Goal: Task Accomplishment & Management: Use online tool/utility

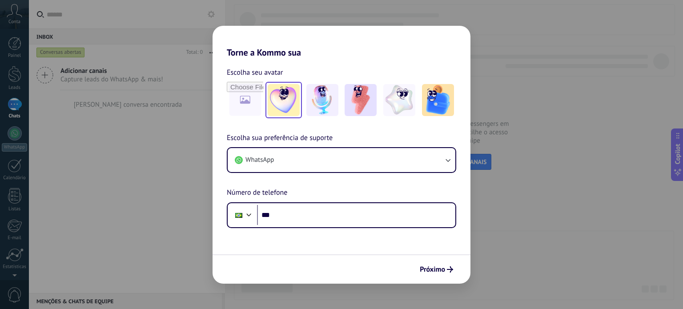
click at [288, 103] on img at bounding box center [284, 100] width 32 height 32
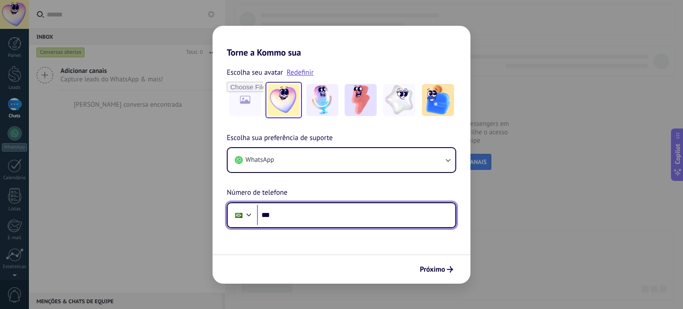
click at [293, 213] on input "***" at bounding box center [356, 215] width 198 height 20
type input "**********"
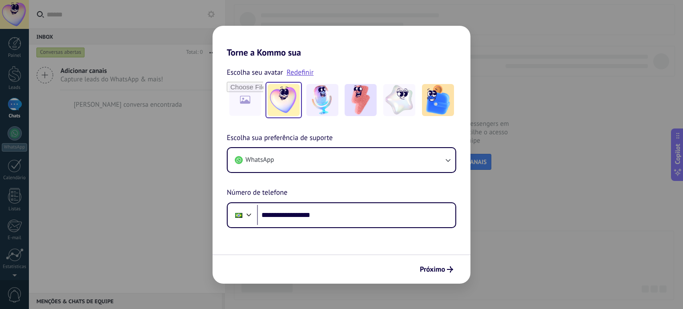
click at [361, 246] on form "**********" at bounding box center [342, 171] width 258 height 226
click at [428, 262] on button "Próximo" at bounding box center [436, 269] width 41 height 15
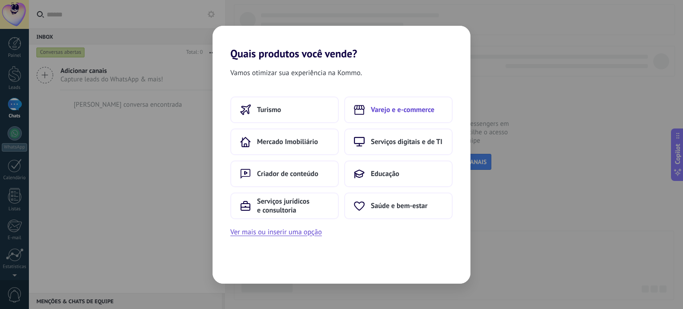
click at [403, 113] on span "Varejo e e-commerce" at bounding box center [403, 109] width 64 height 9
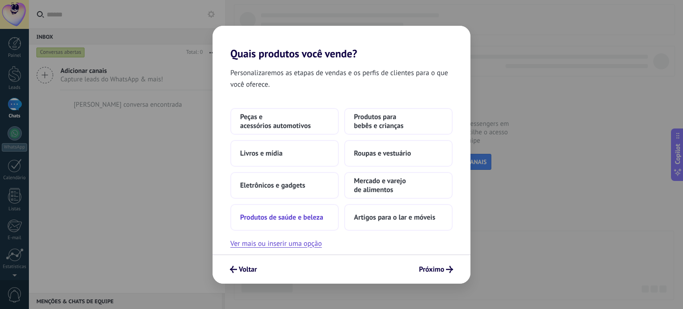
click at [291, 218] on span "Produtos de saúde e beleza" at bounding box center [281, 217] width 83 height 9
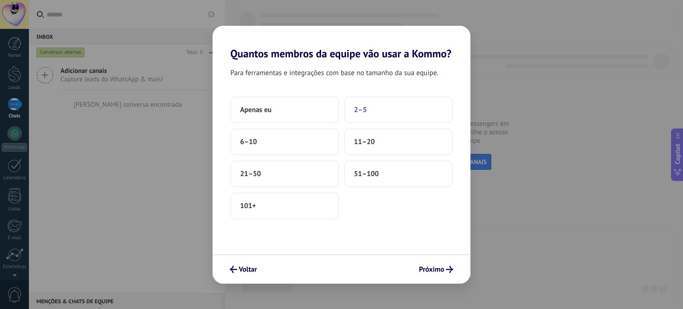
click at [383, 110] on button "2–5" at bounding box center [398, 110] width 109 height 27
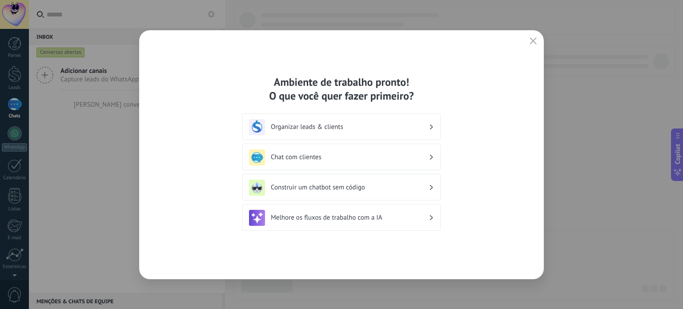
click at [303, 156] on h3 "Chat com clientes" at bounding box center [350, 157] width 158 height 8
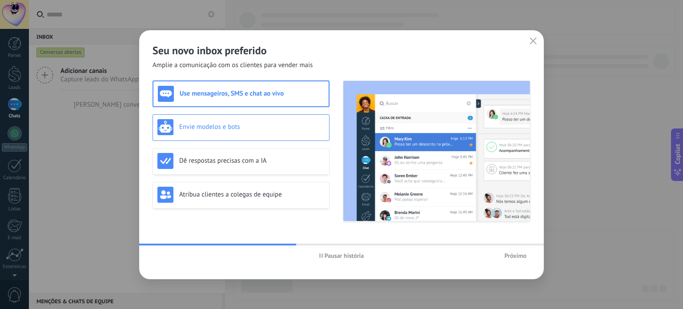
click at [267, 128] on h3 "Envie modelos e bots" at bounding box center [251, 127] width 145 height 8
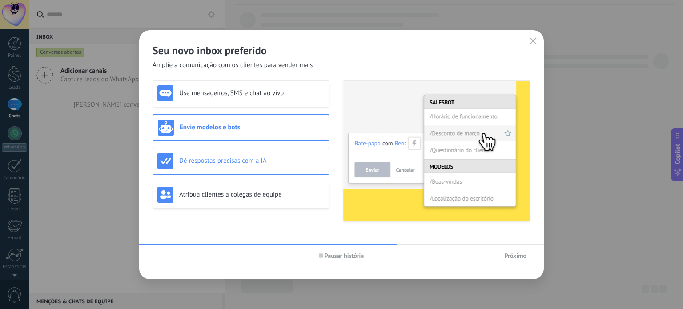
click at [242, 156] on div "Dê respostas precisas com a IA" at bounding box center [241, 161] width 167 height 16
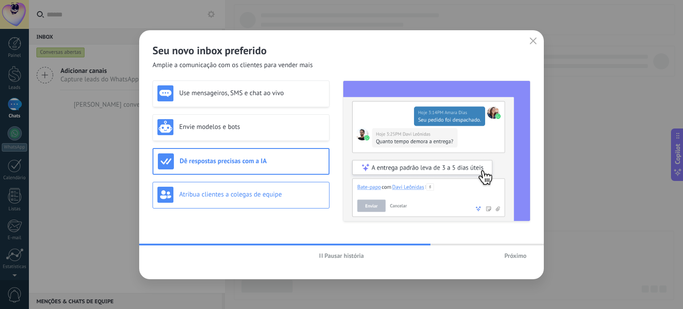
click at [230, 197] on h3 "Atribua clientes a colegas de equipe" at bounding box center [251, 194] width 145 height 8
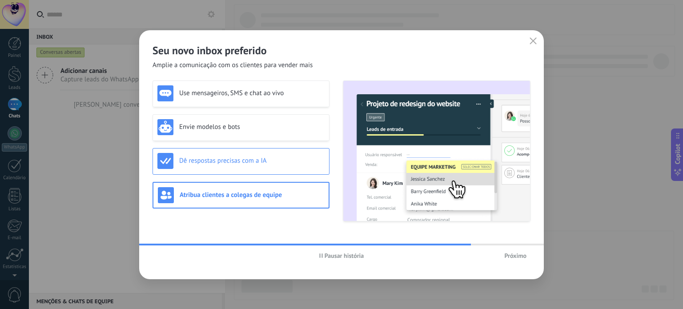
click at [245, 162] on h3 "Dê respostas precisas com a IA" at bounding box center [251, 161] width 145 height 8
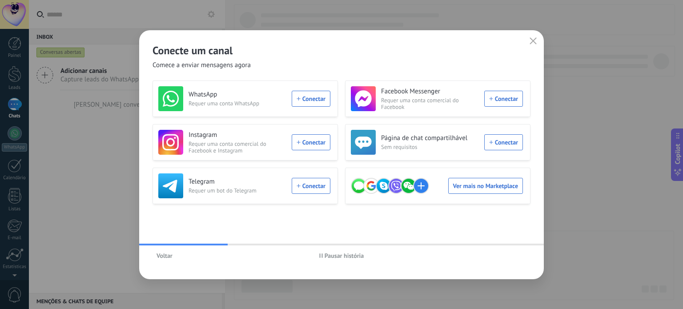
click at [161, 256] on span "Voltar" at bounding box center [165, 256] width 16 height 6
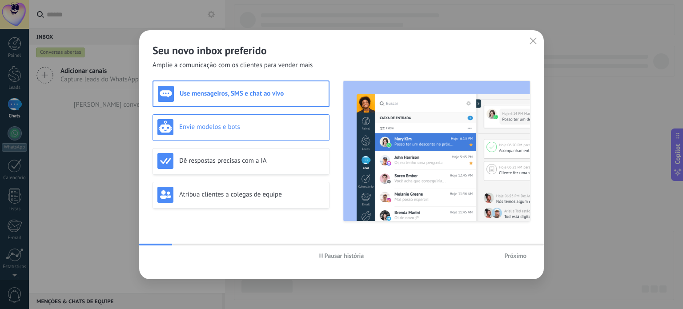
click at [218, 130] on h3 "Envie modelos e bots" at bounding box center [251, 127] width 145 height 8
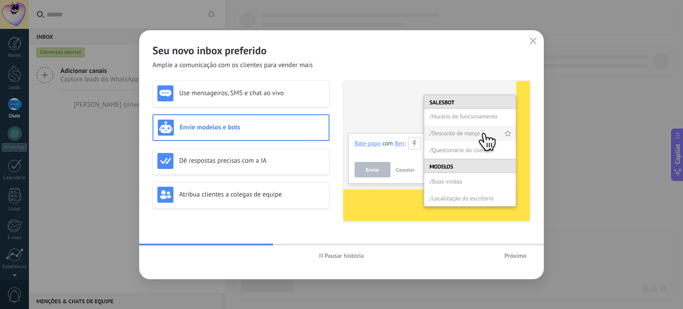
click at [517, 254] on span "Próximo" at bounding box center [516, 256] width 22 height 6
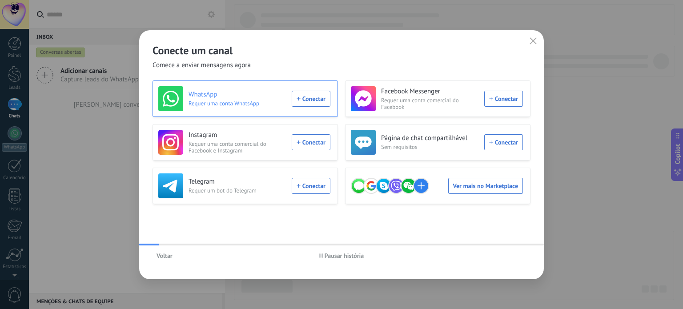
click at [196, 105] on span "Requer uma conta WhatsApp" at bounding box center [238, 103] width 98 height 7
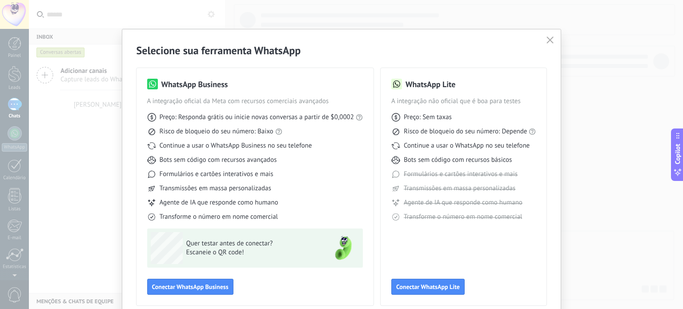
scroll to position [40, 0]
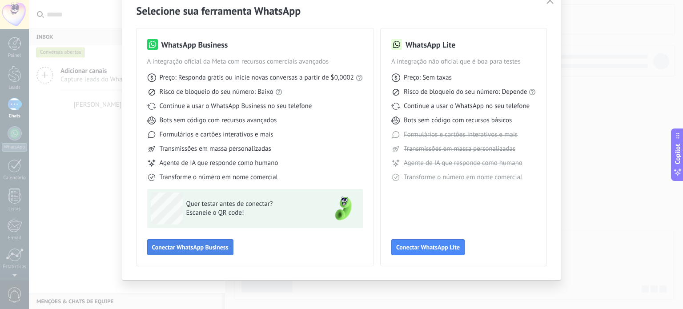
click at [207, 245] on span "Conectar WhatsApp Business" at bounding box center [190, 247] width 77 height 6
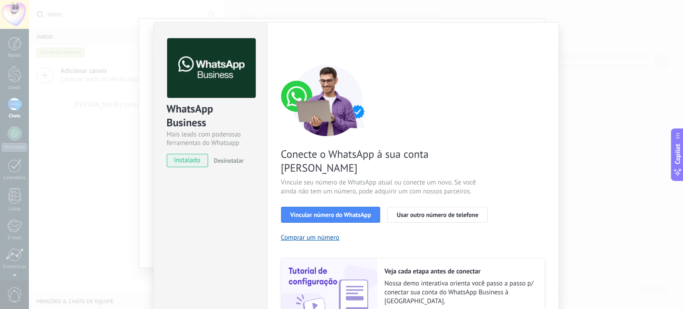
scroll to position [0, 0]
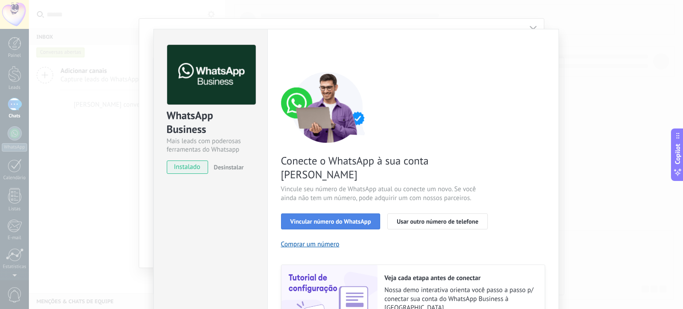
click at [342, 218] on span "Vincular número do WhatsApp" at bounding box center [331, 221] width 81 height 6
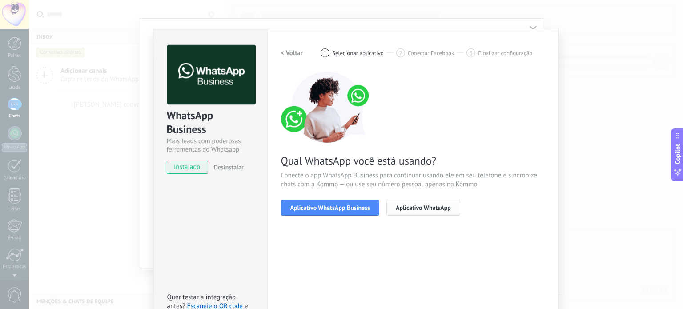
click at [422, 210] on span "Aplicativo WhatsApp" at bounding box center [423, 208] width 55 height 6
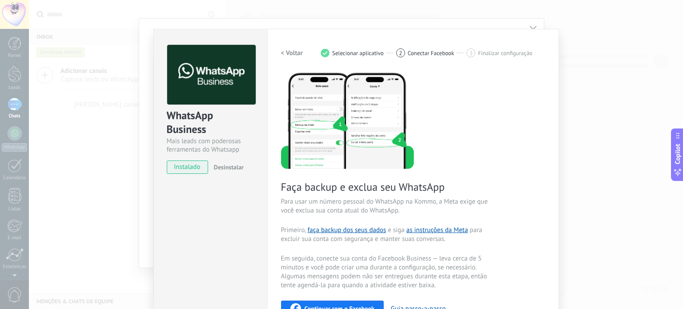
click at [294, 53] on h2 "< Voltar" at bounding box center [292, 53] width 22 height 8
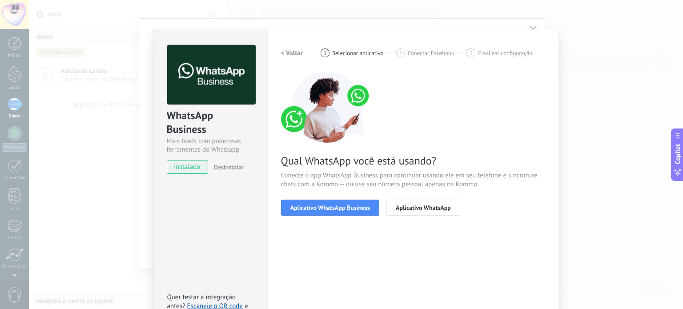
click at [294, 53] on h2 "< Voltar" at bounding box center [292, 53] width 22 height 8
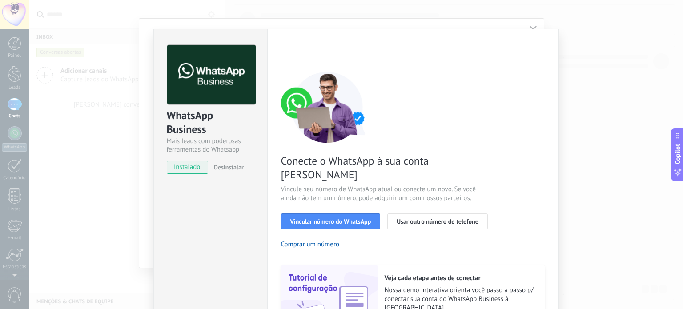
click at [294, 53] on div "< Voltar 1 Selecionar aplicativo 2 Conectar Facebook 3 Finalizar configuração" at bounding box center [413, 53] width 264 height 16
click at [593, 125] on div "WhatsApp Business Mais leads com poderosas ferramentas do Whatsapp instalado De…" at bounding box center [356, 154] width 654 height 309
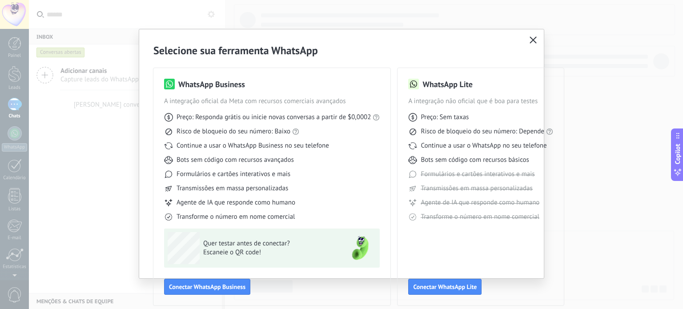
click at [533, 40] on use "button" at bounding box center [533, 39] width 7 height 7
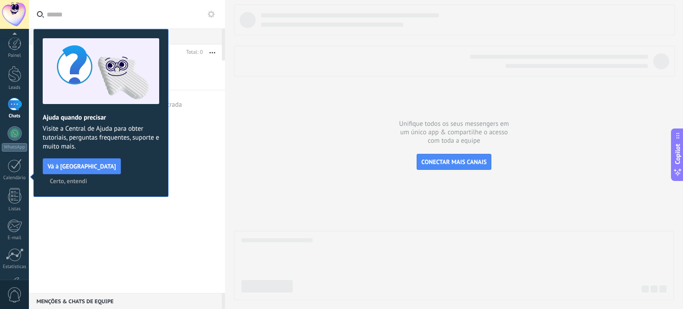
scroll to position [61, 0]
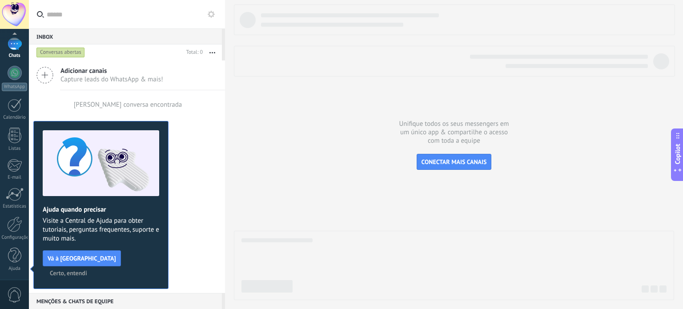
click at [87, 270] on span "Certo, entendi" at bounding box center [68, 273] width 37 height 6
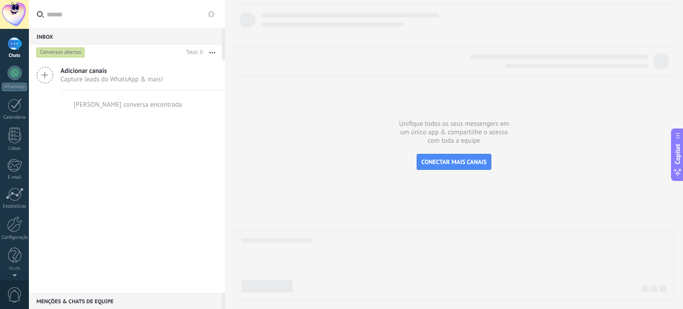
scroll to position [0, 0]
click at [15, 76] on div at bounding box center [14, 74] width 13 height 16
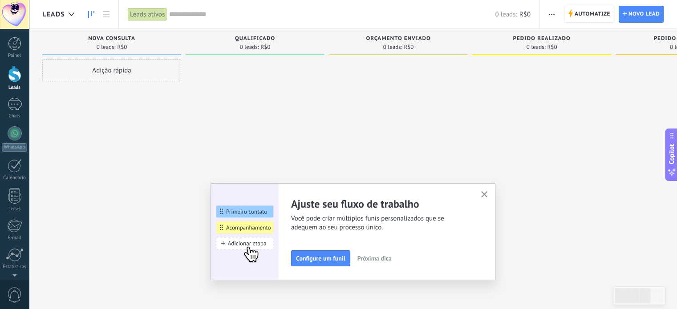
click at [488, 193] on use "button" at bounding box center [484, 194] width 7 height 7
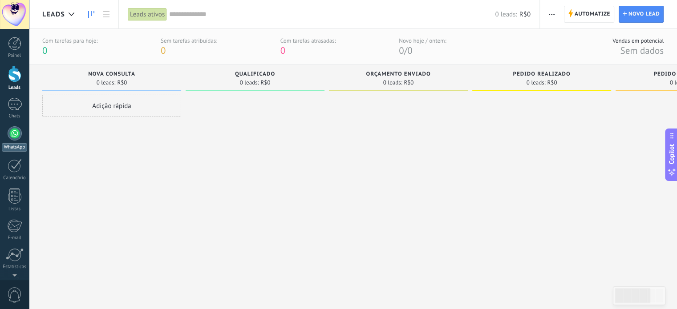
click at [15, 133] on div at bounding box center [15, 133] width 14 height 14
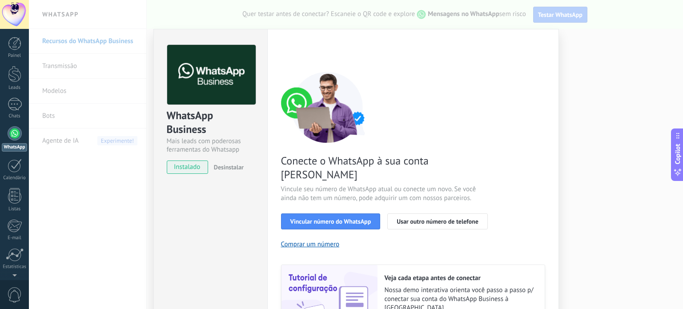
click at [606, 144] on div "WhatsApp Business Mais leads com poderosas ferramentas do Whatsapp instalado De…" at bounding box center [356, 154] width 654 height 309
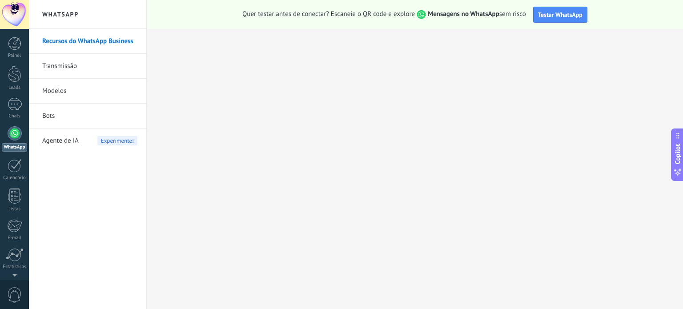
click at [502, 15] on span "Quer testar antes de conectar? Escaneie o QR code e explore Mensagens no WhatsA…" at bounding box center [384, 14] width 284 height 9
click at [549, 16] on span "Testar WhatsApp" at bounding box center [560, 15] width 44 height 8
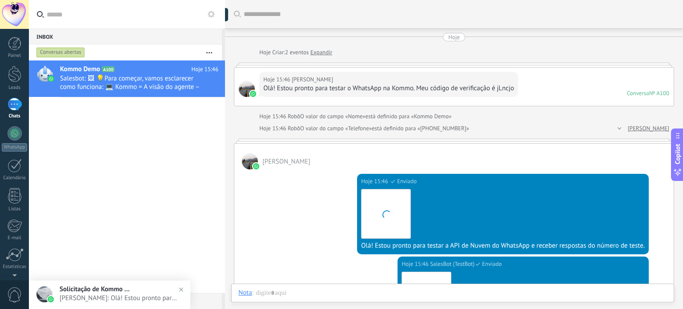
scroll to position [13, 0]
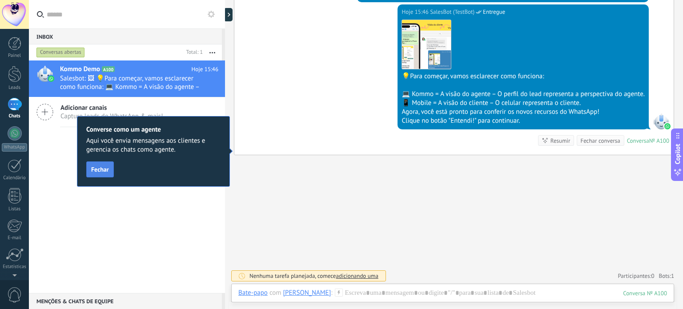
click at [94, 163] on button "Fechar" at bounding box center [100, 170] width 28 height 16
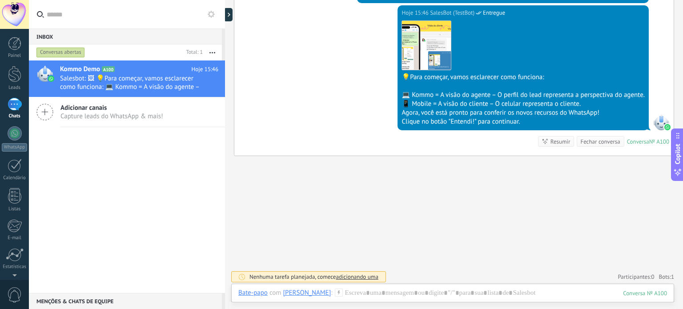
scroll to position [252, 0]
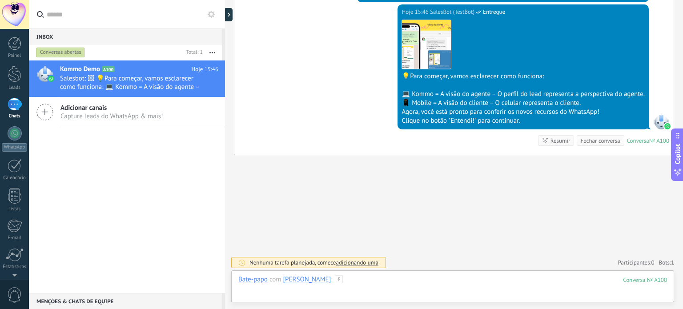
click at [409, 278] on div at bounding box center [452, 288] width 429 height 27
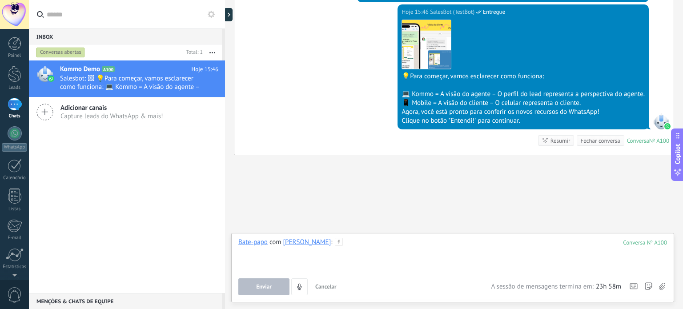
paste div
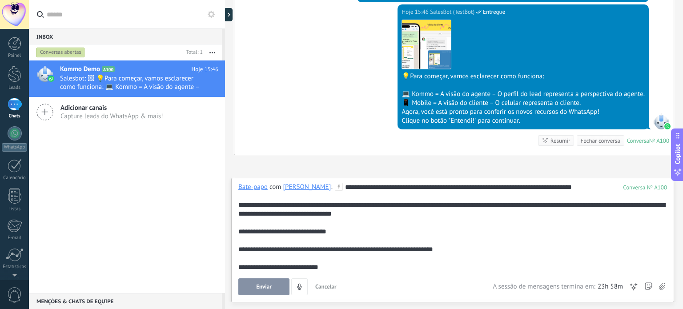
click at [262, 288] on span "Enviar" at bounding box center [264, 287] width 16 height 6
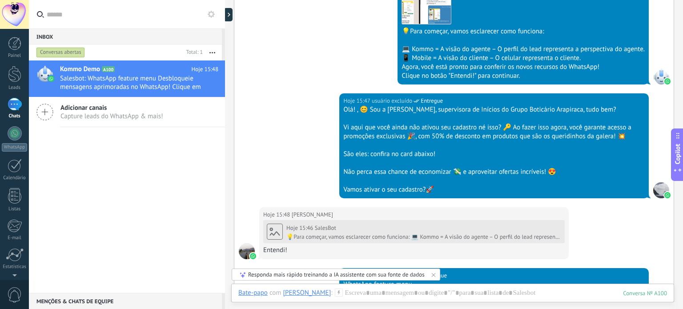
scroll to position [265, 0]
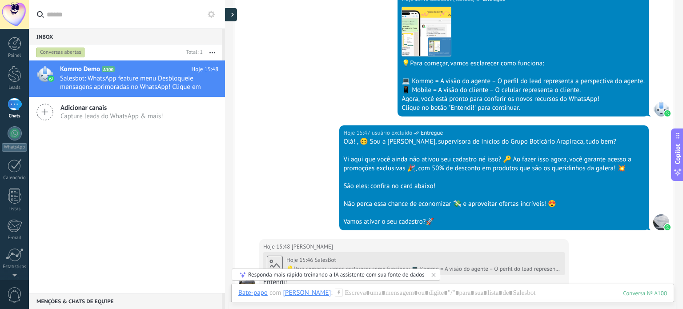
click at [229, 17] on div at bounding box center [230, 14] width 13 height 13
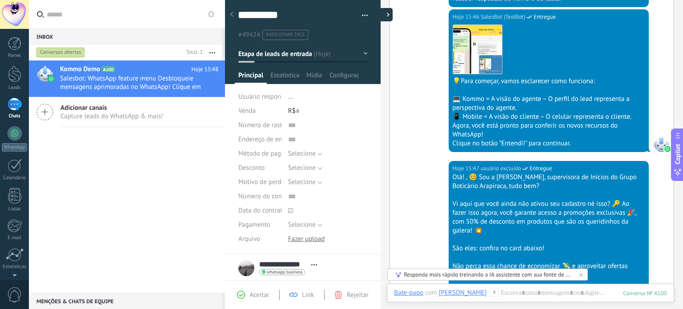
type textarea "**********"
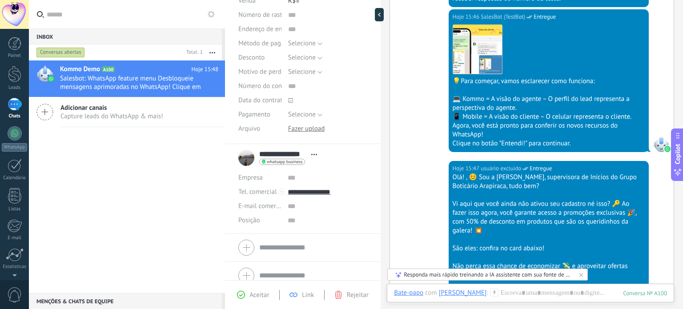
scroll to position [119, 0]
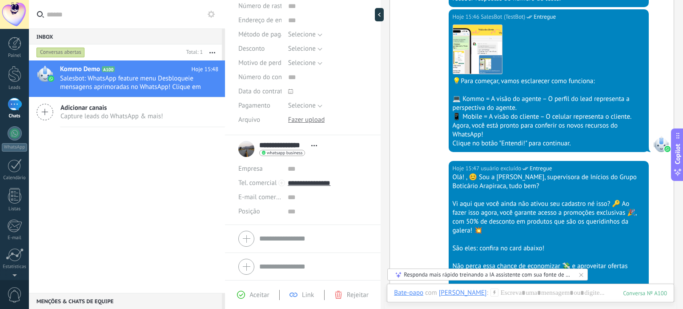
click at [288, 240] on div at bounding box center [302, 239] width 129 height 22
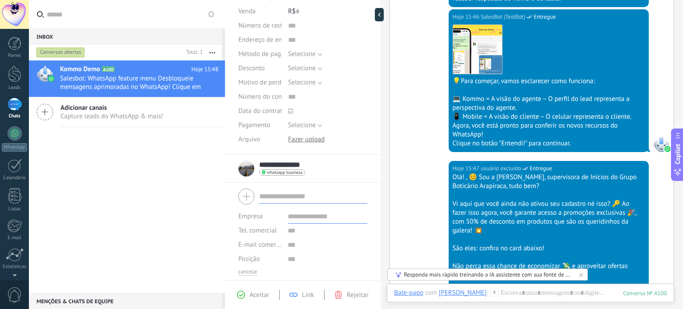
scroll to position [129, 0]
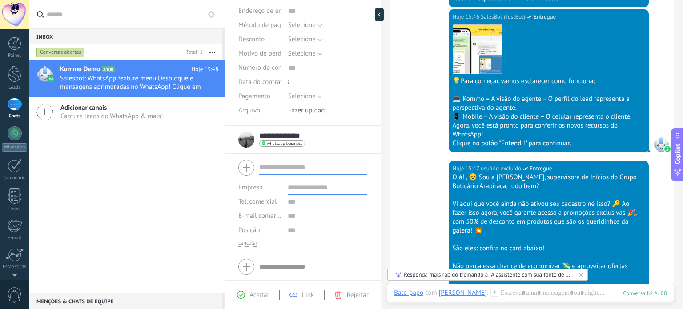
click at [289, 263] on input "text" at bounding box center [313, 267] width 108 height 14
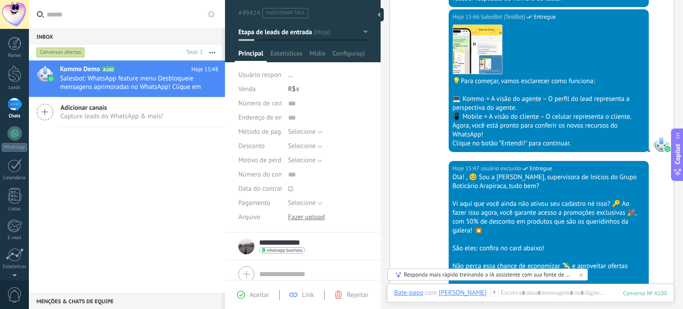
scroll to position [0, 0]
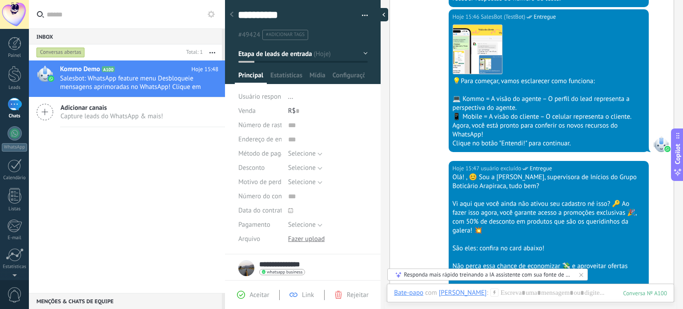
click at [379, 15] on div at bounding box center [381, 14] width 13 height 13
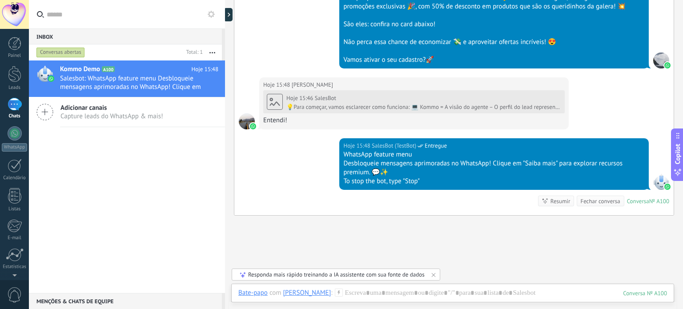
scroll to position [488, 0]
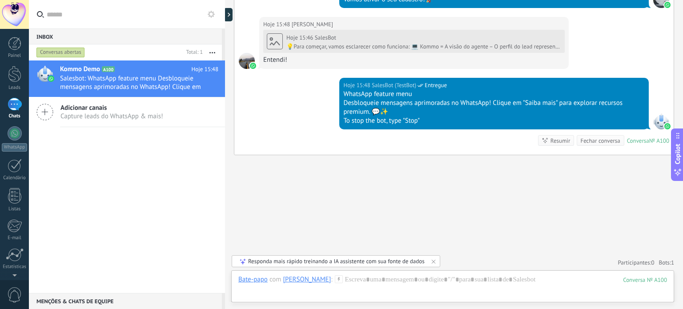
click at [14, 107] on div "1" at bounding box center [15, 104] width 14 height 13
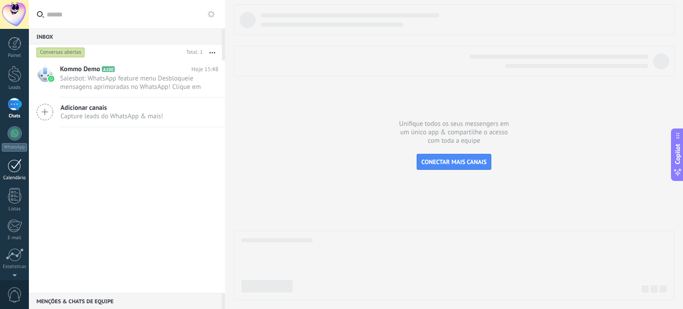
click at [14, 164] on div at bounding box center [15, 166] width 14 height 14
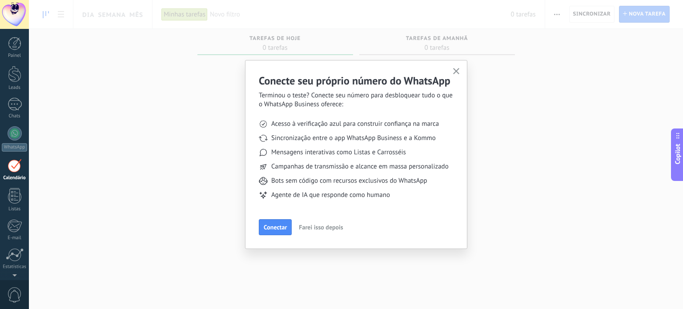
scroll to position [25, 0]
click at [325, 228] on span "Farei isso depois" at bounding box center [321, 227] width 44 height 6
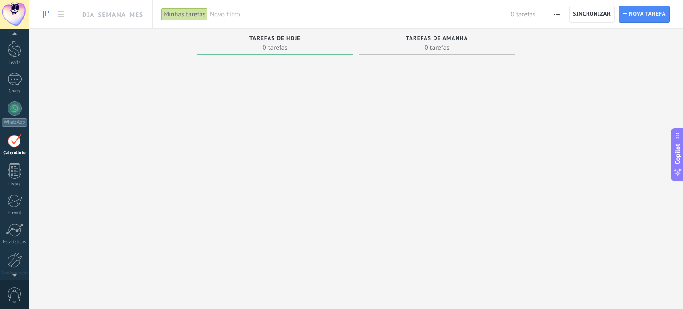
click at [457, 44] on span "0 tarefas" at bounding box center [437, 47] width 147 height 9
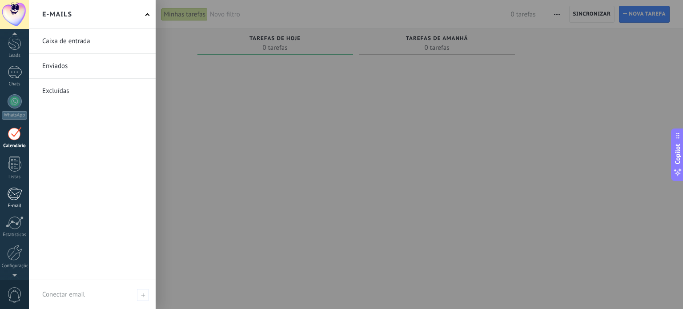
scroll to position [0, 0]
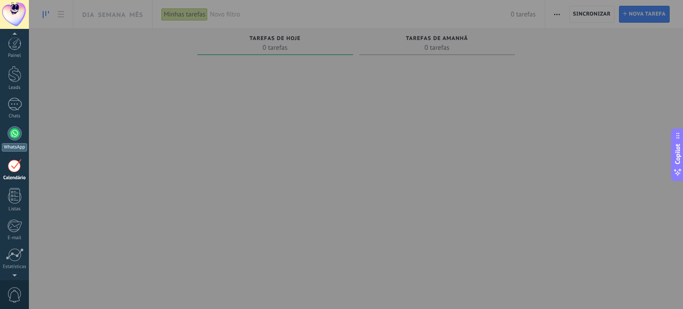
click at [12, 134] on div at bounding box center [15, 133] width 14 height 14
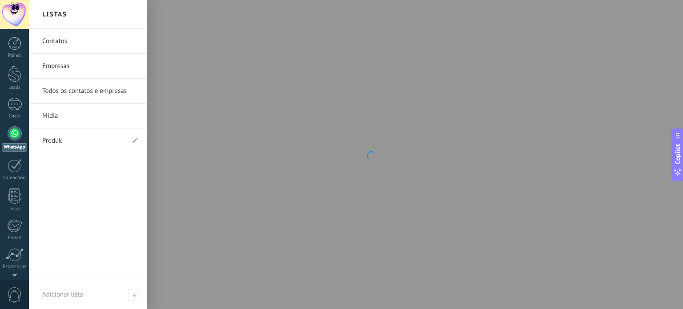
click at [16, 135] on div at bounding box center [15, 133] width 14 height 14
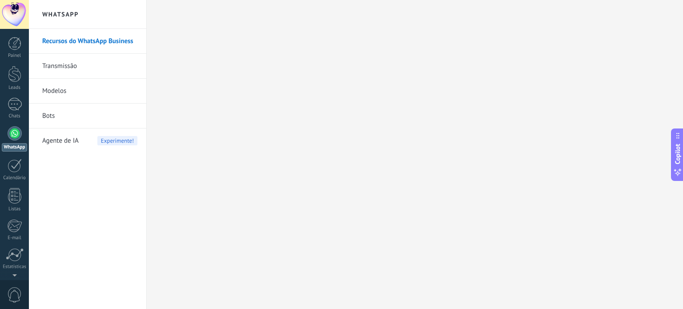
click at [73, 140] on span "Agente de IA" at bounding box center [60, 141] width 36 height 25
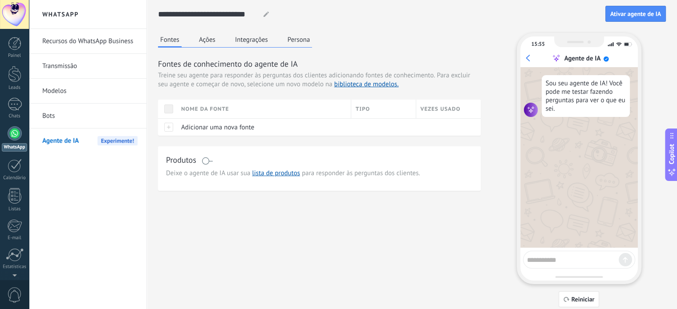
click at [69, 66] on link "Transmissão" at bounding box center [89, 66] width 95 height 25
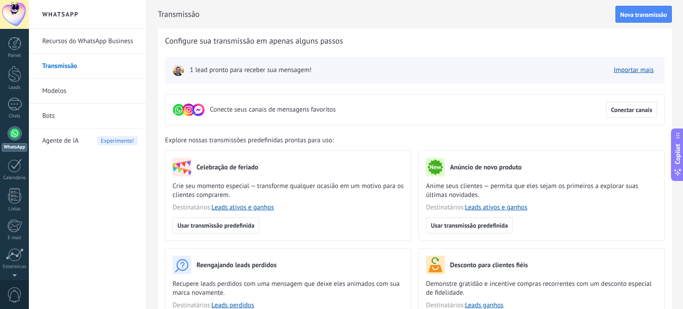
click at [295, 68] on span "1 lead pronto para receber sua mensagem!" at bounding box center [251, 70] width 122 height 9
click at [638, 73] on link "Importar mais" at bounding box center [634, 70] width 40 height 8
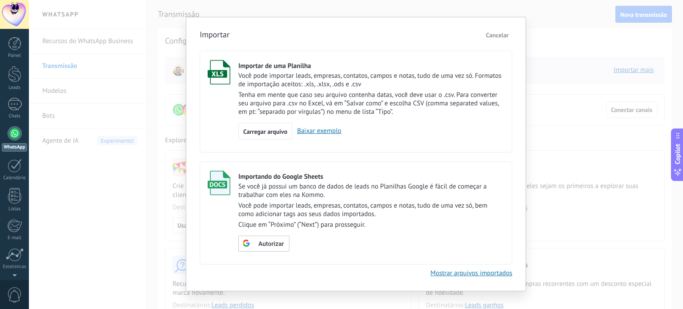
scroll to position [23, 0]
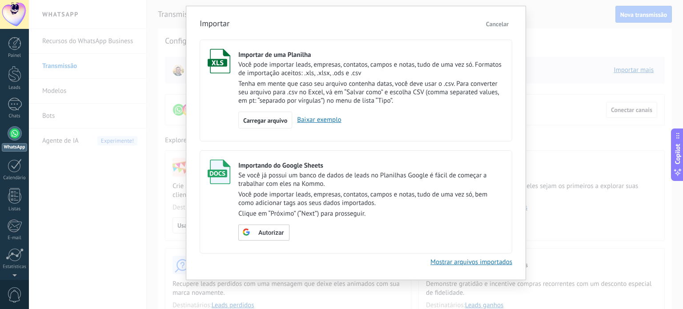
click at [495, 24] on span "Cancelar" at bounding box center [497, 24] width 23 height 8
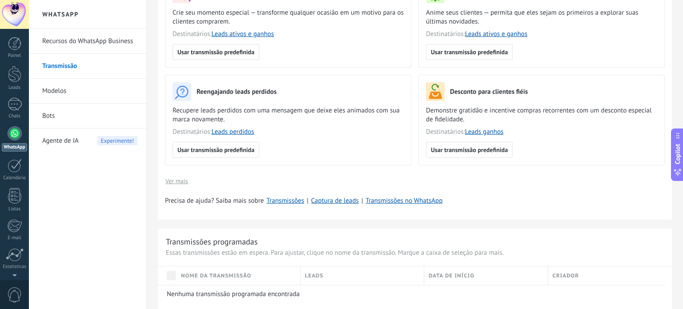
scroll to position [0, 0]
